Goal: Register for event/course

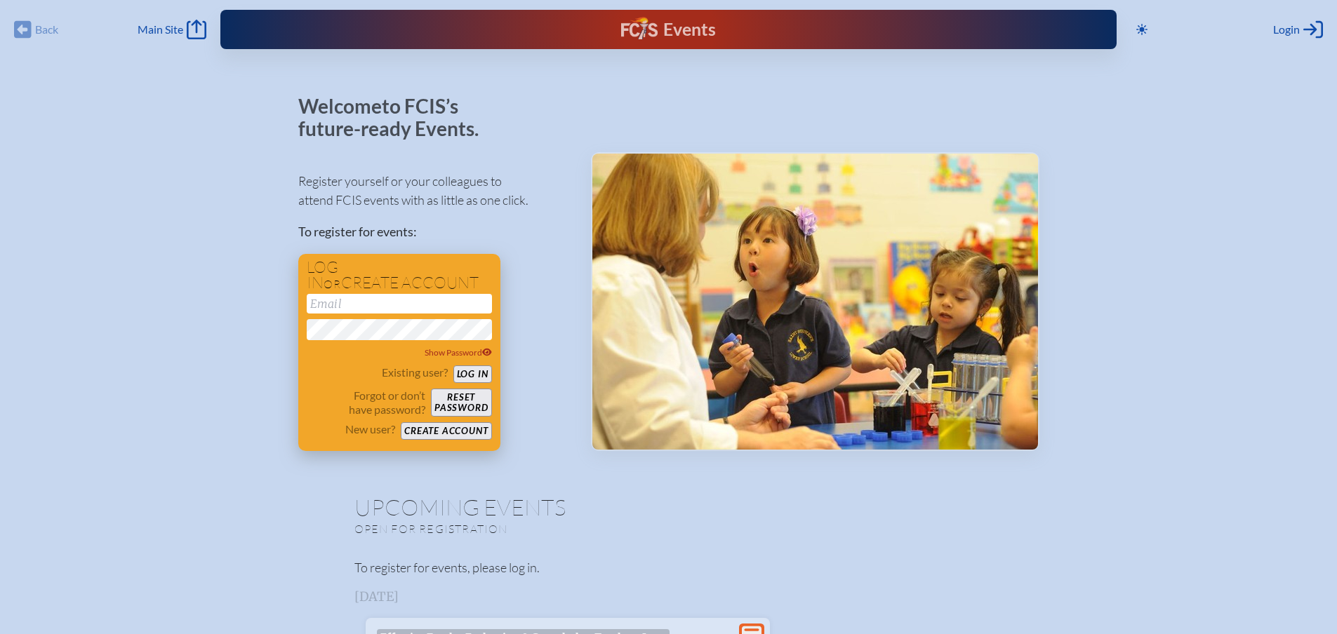
type input "[EMAIL_ADDRESS][DOMAIN_NAME]"
click at [470, 370] on button "Log in" at bounding box center [472, 375] width 39 height 18
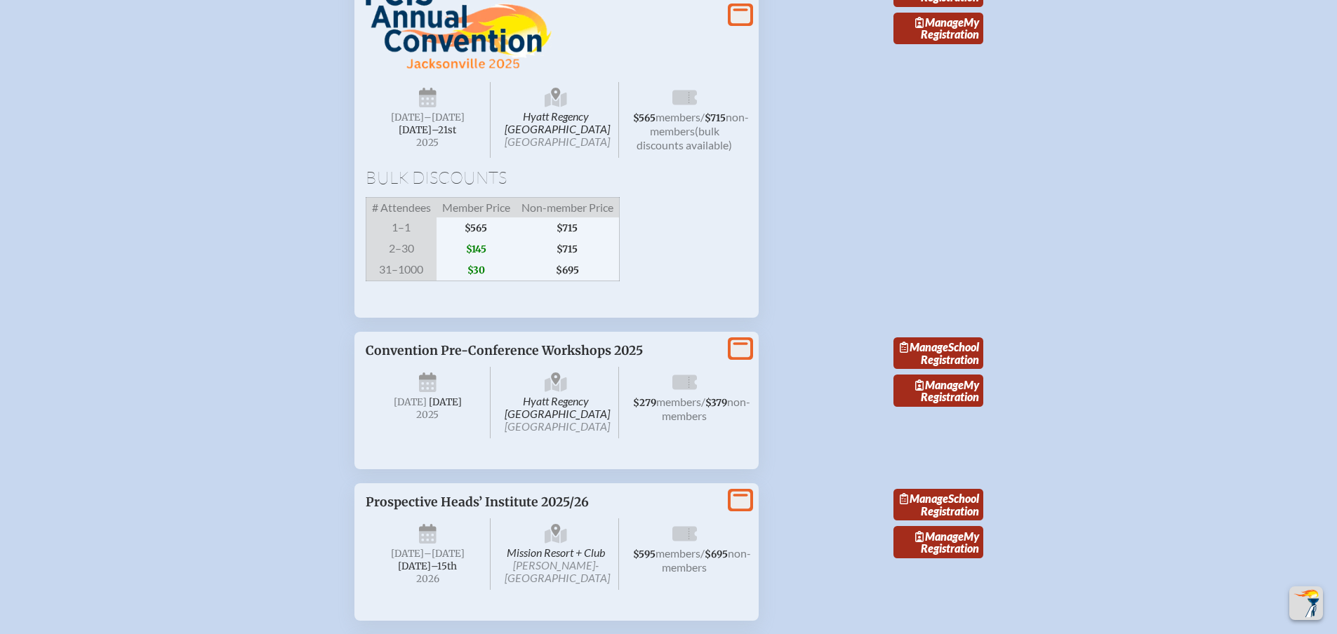
scroll to position [2456, 0]
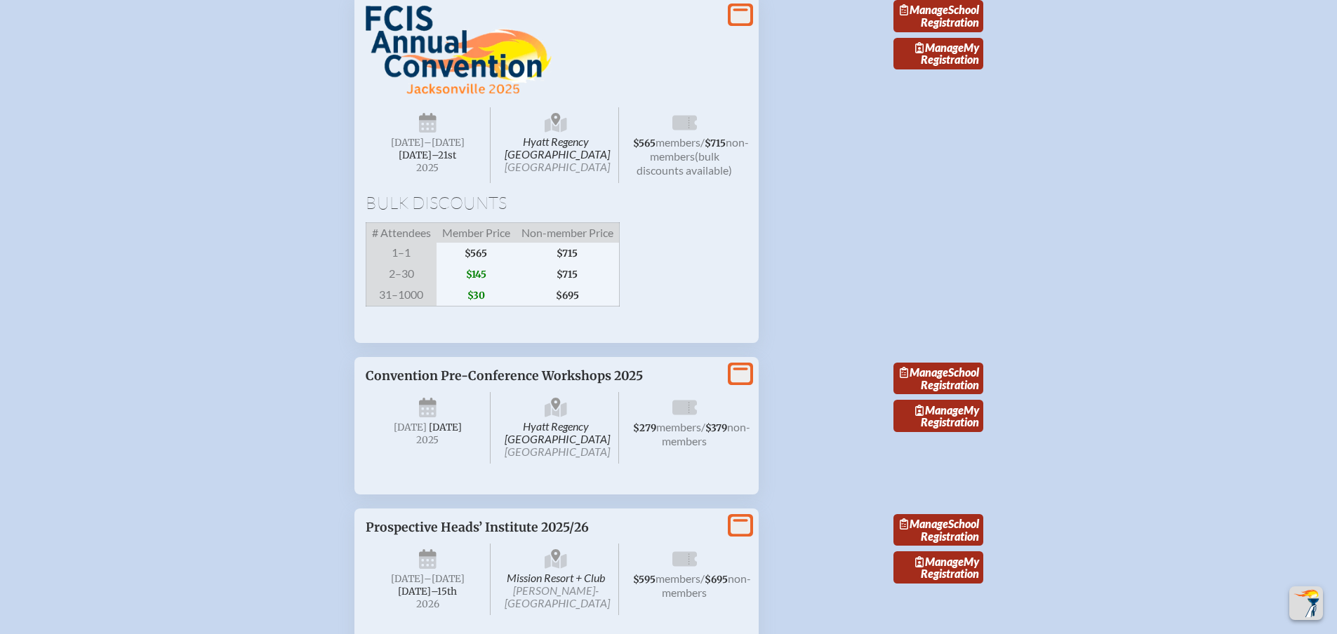
click at [474, 285] on div "Hyatt Regency [GEOGRAPHIC_DATA] [DATE] –[DATE]–⁠21st , 2025 $565 members / $715…" at bounding box center [557, 169] width 382 height 326
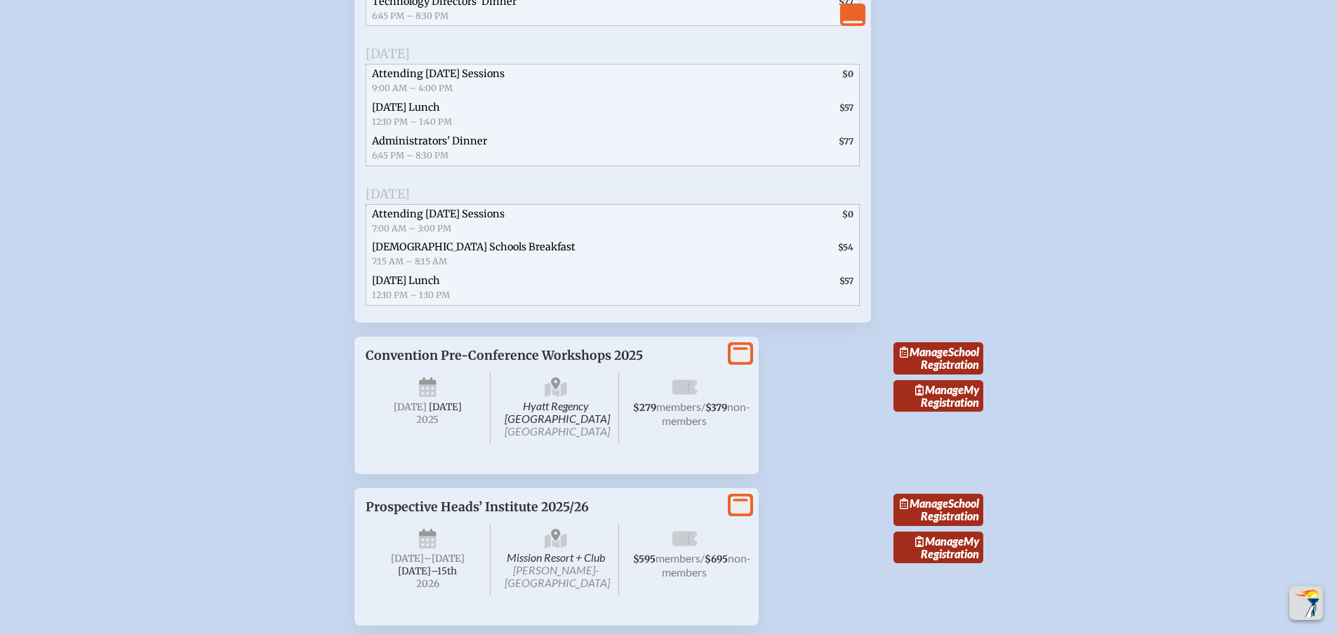
scroll to position [3228, 0]
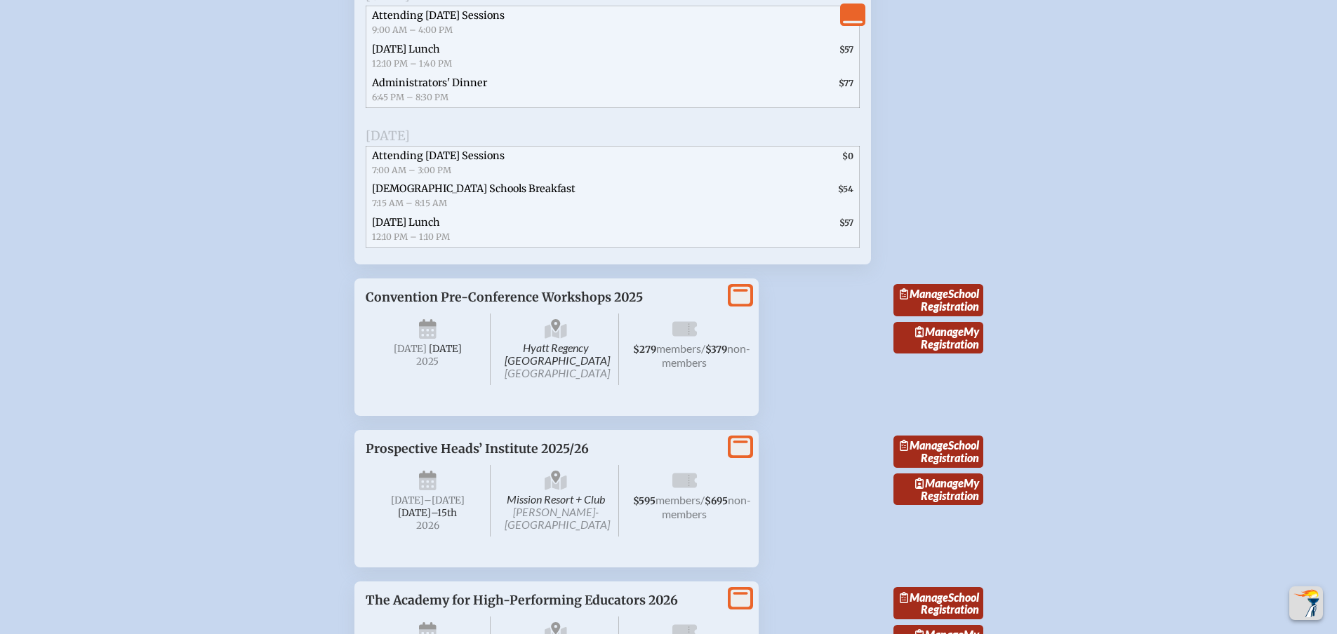
click at [650, 391] on div "Hyatt Regency [GEOGRAPHIC_DATA] [DATE] $279 members / $379 non-members" at bounding box center [557, 348] width 382 height 86
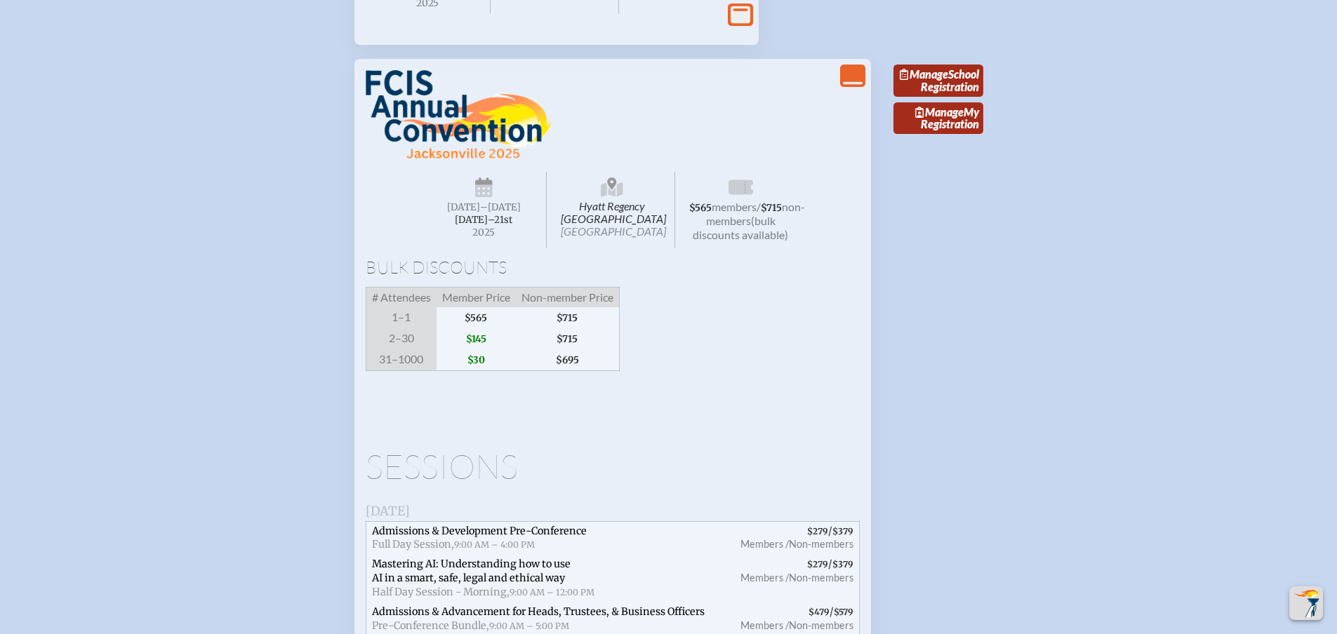
scroll to position [2386, 0]
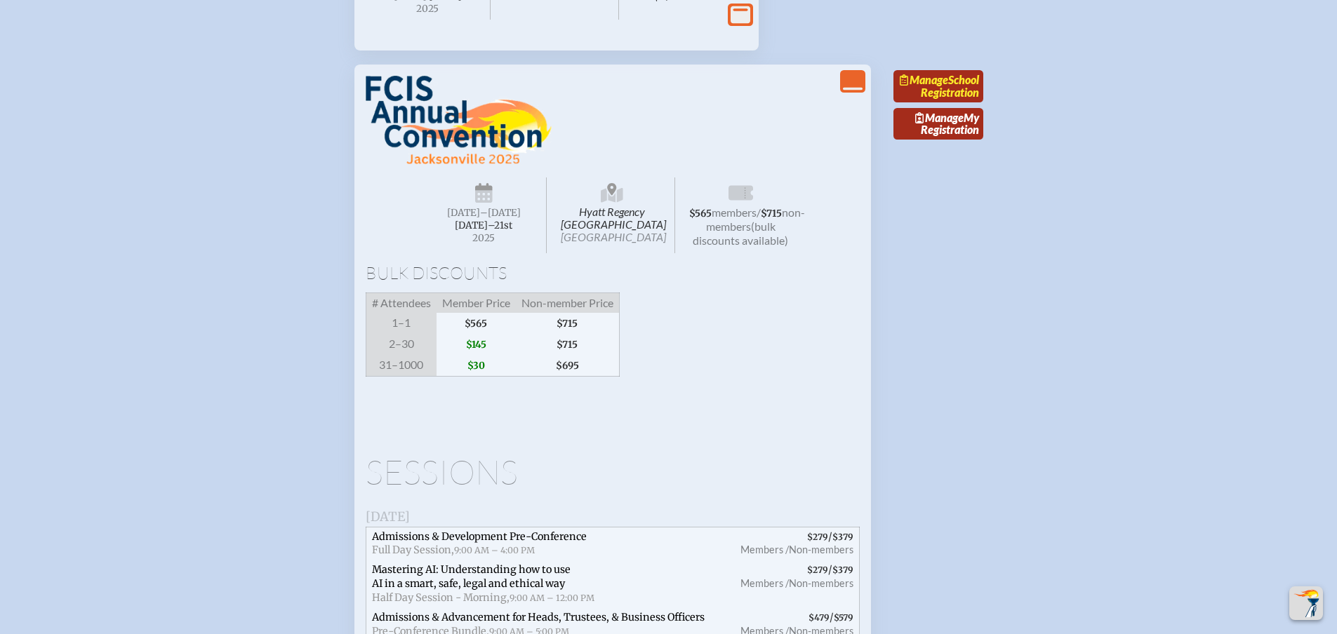
click at [948, 102] on link "Manage School Registration" at bounding box center [938, 86] width 90 height 32
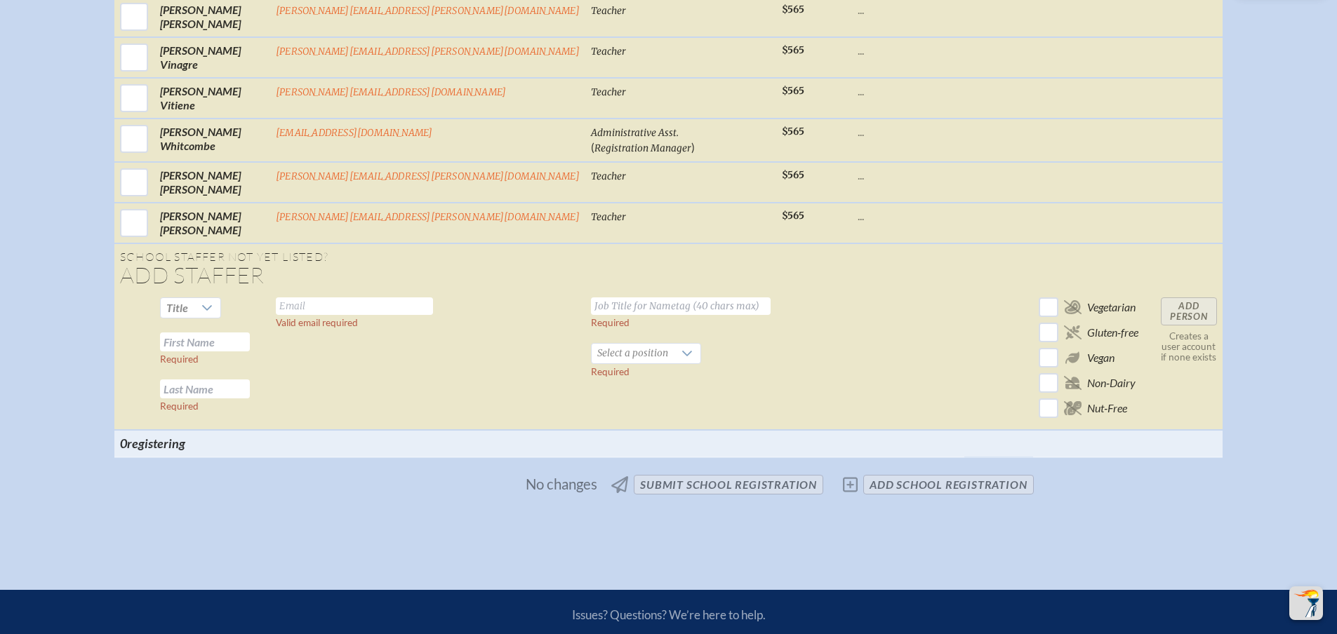
scroll to position [3017, 0]
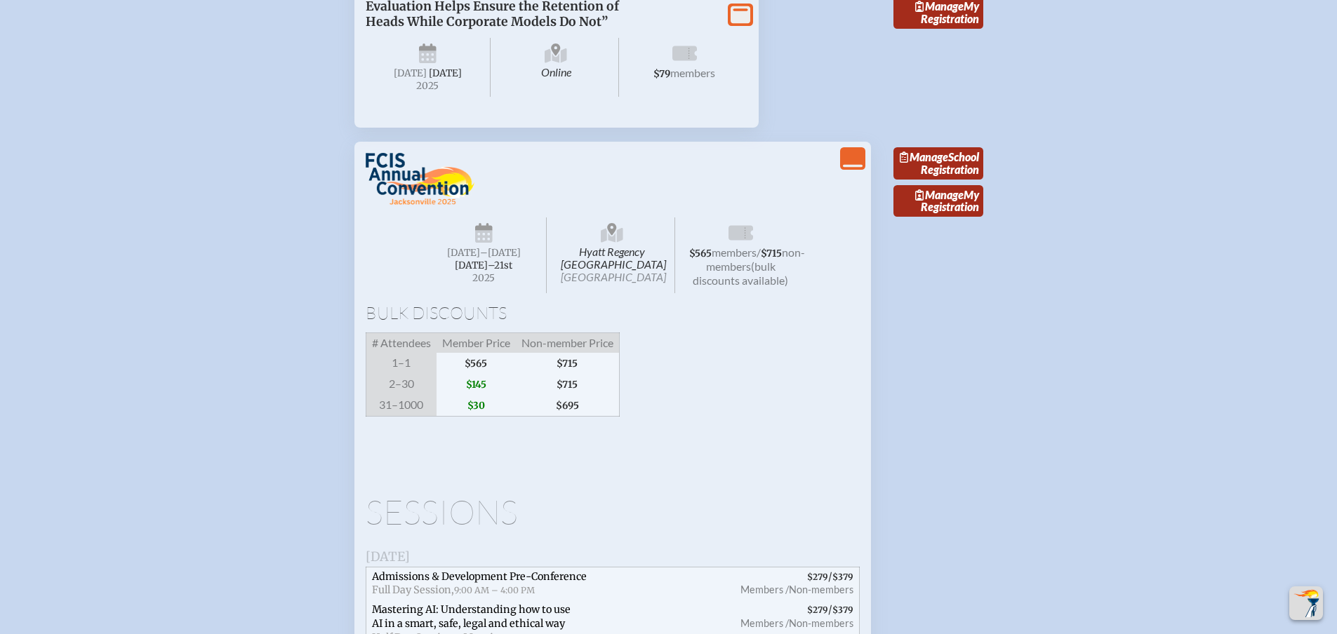
scroll to position [2315, 0]
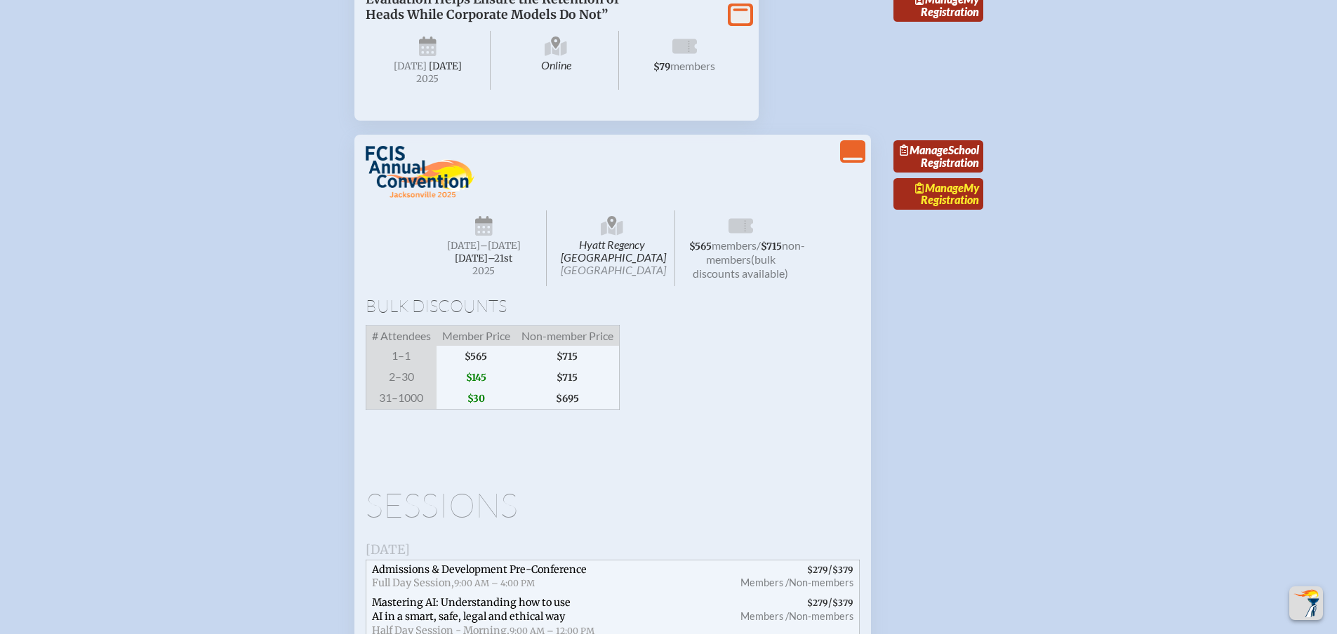
click at [928, 194] on span "Manage" at bounding box center [939, 187] width 48 height 13
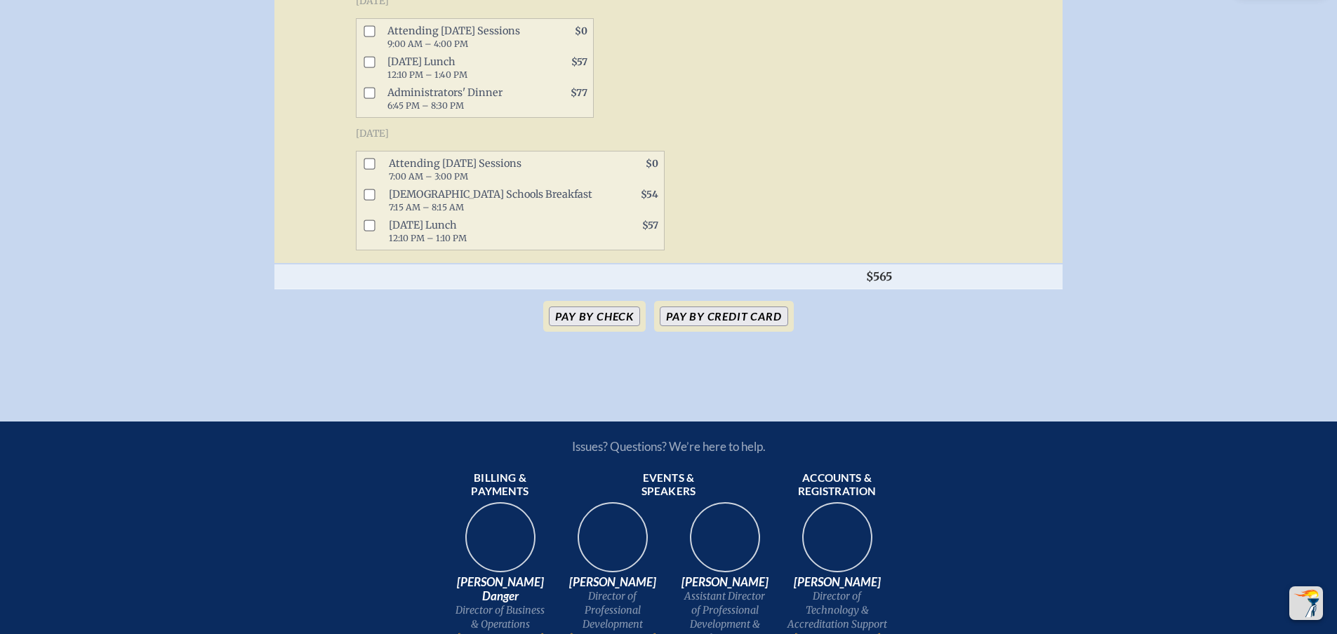
scroll to position [1123, 0]
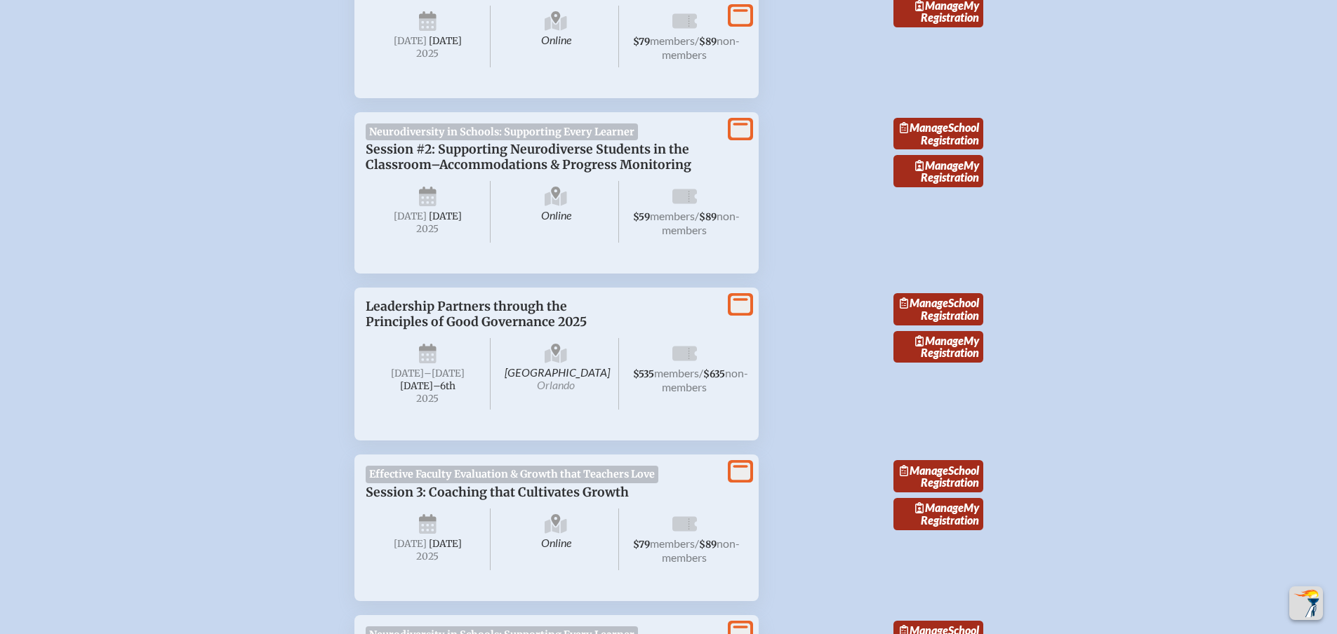
scroll to position [2315, 0]
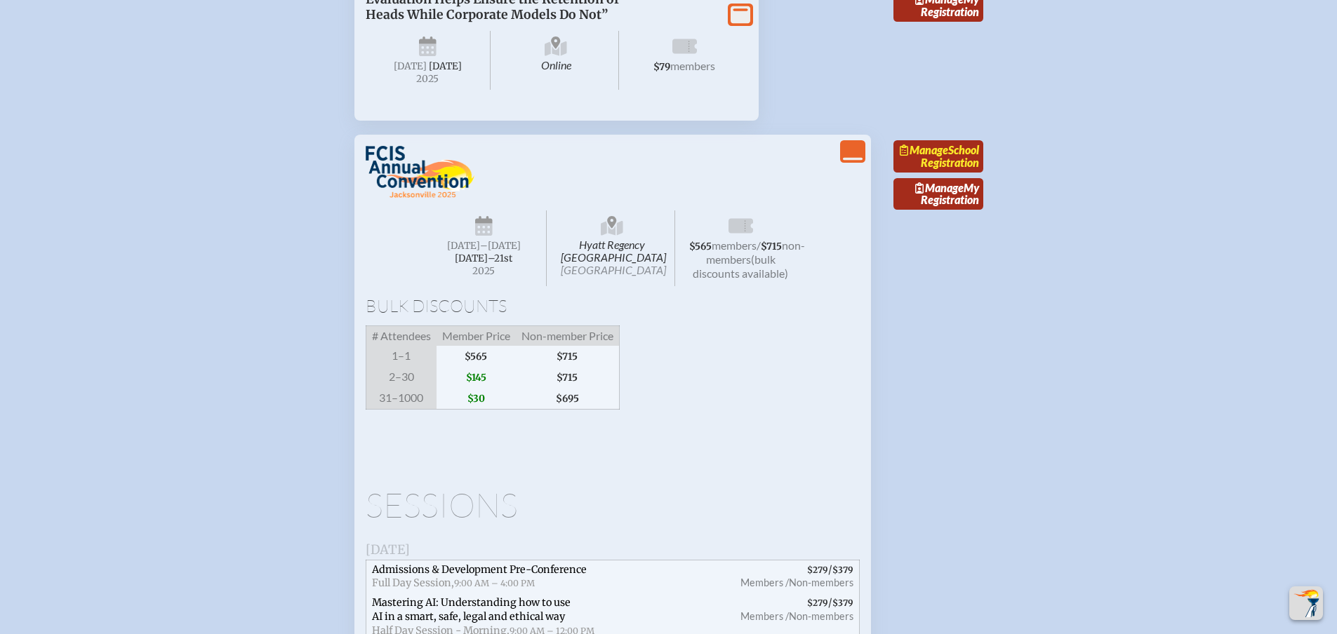
click at [956, 173] on link "Manage School Registration" at bounding box center [938, 156] width 90 height 32
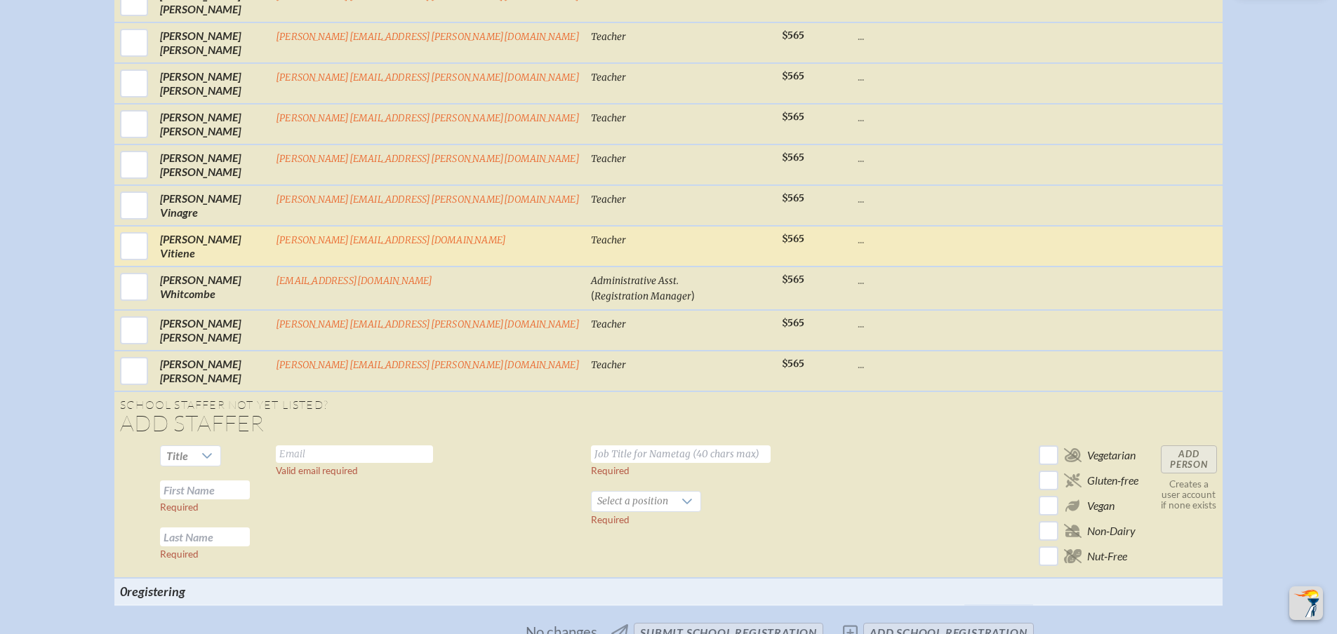
scroll to position [3017, 0]
